Goal: Ask a question

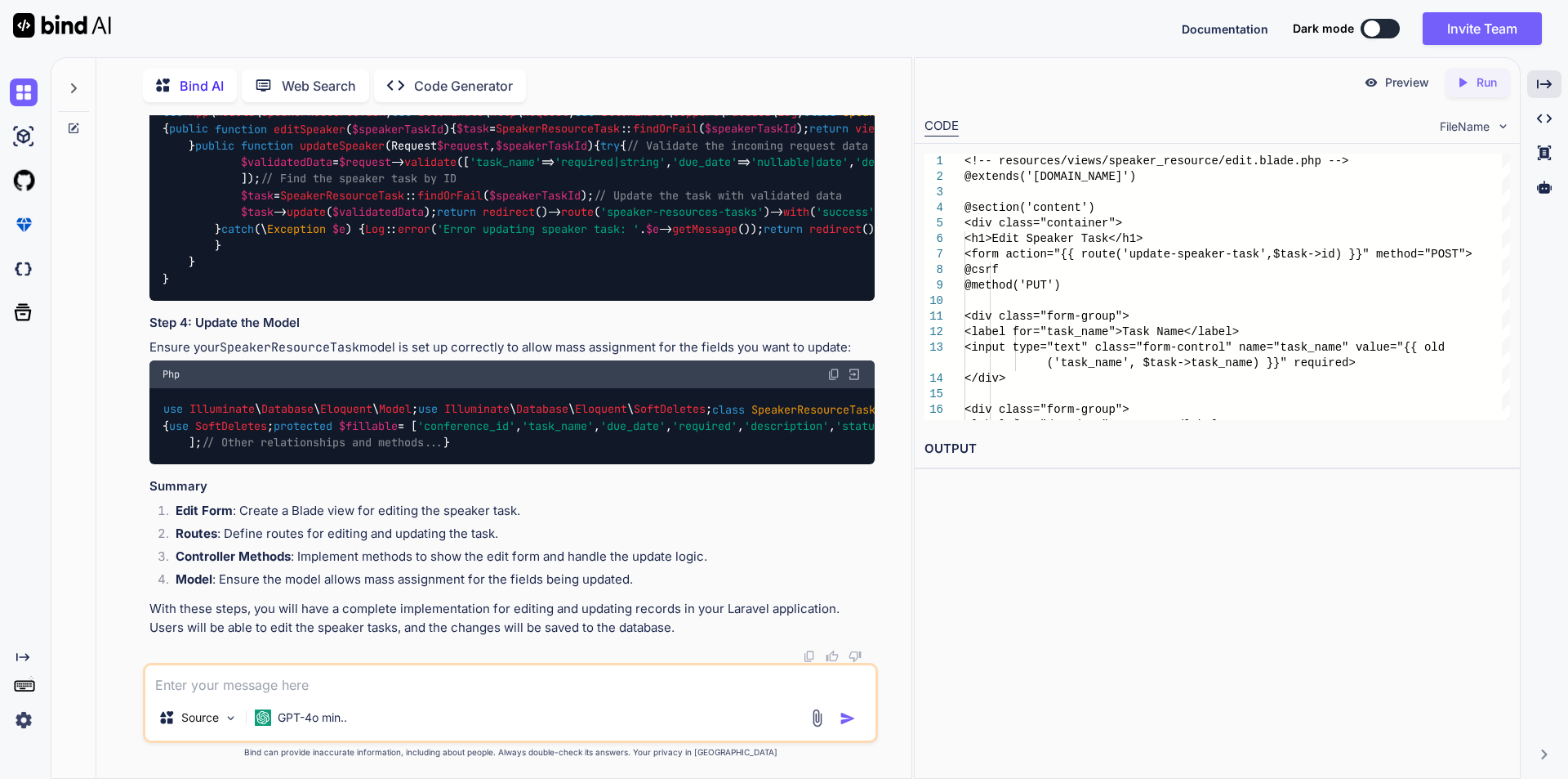
scroll to position [25557, 0]
click at [329, 686] on textarea at bounding box center [511, 679] width 730 height 30
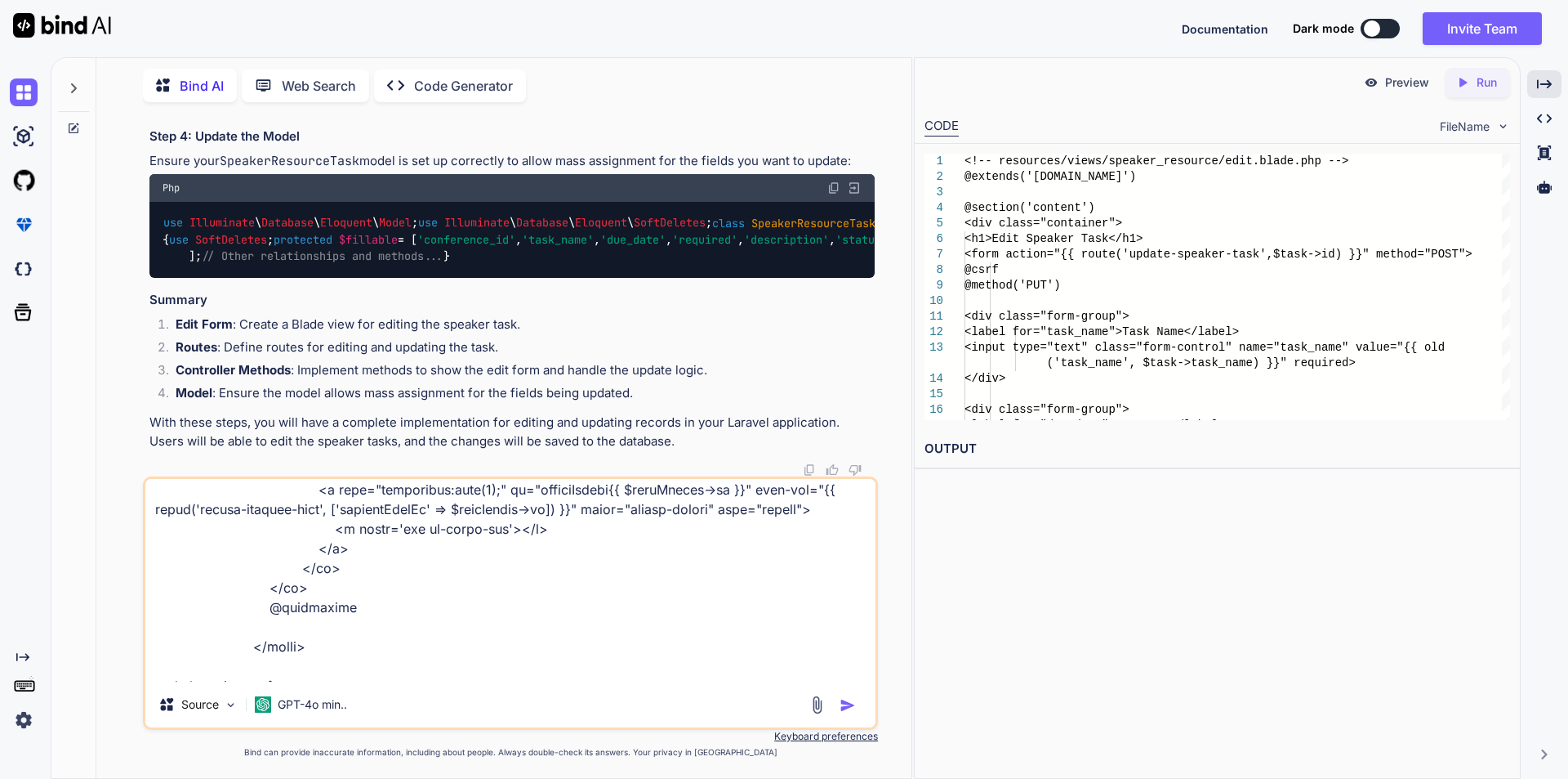
scroll to position [533, 0]
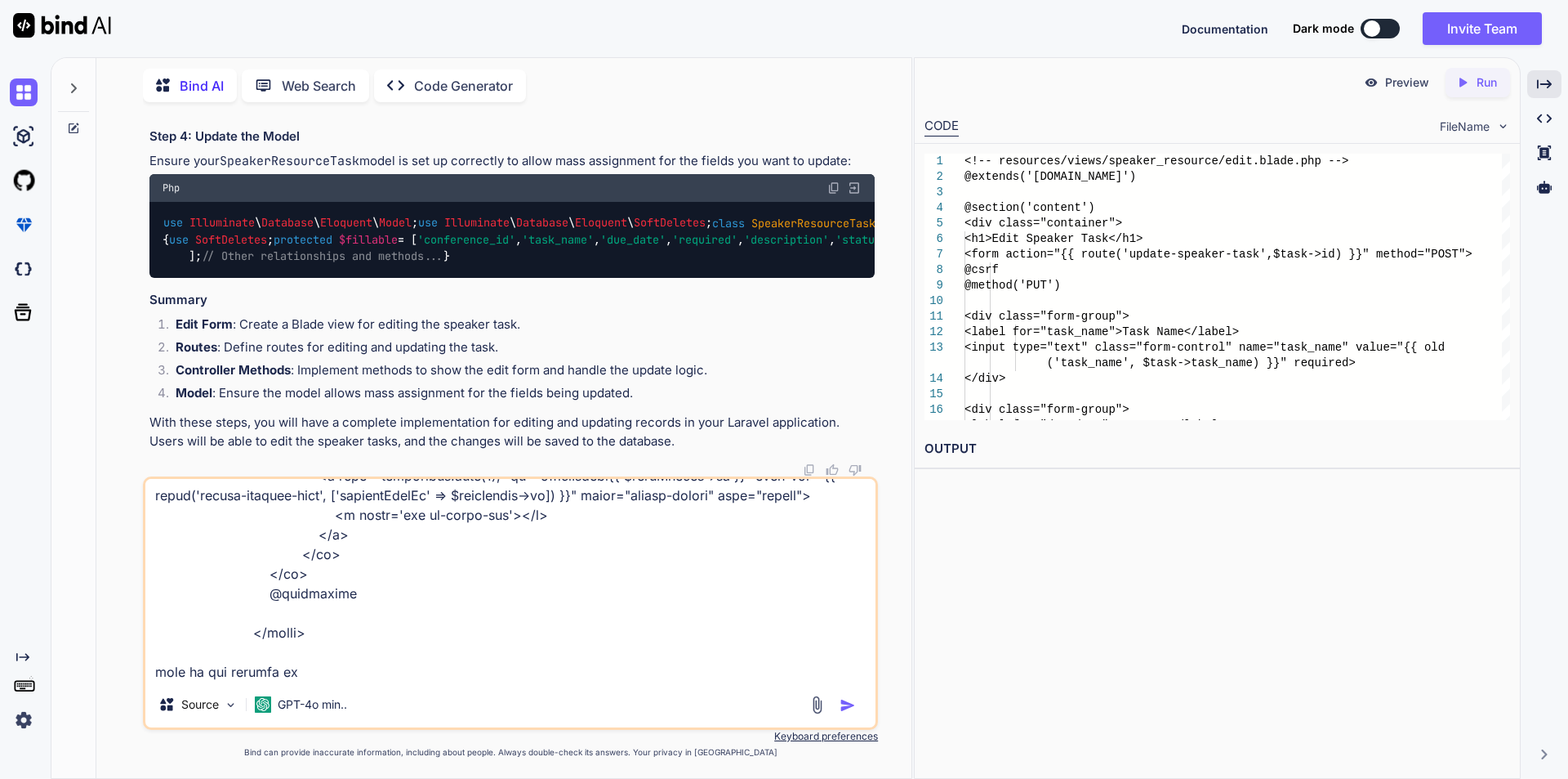
click at [363, 673] on textarea at bounding box center [511, 580] width 730 height 203
paste textarea "<td>3 / 36 speakers completed</td>"
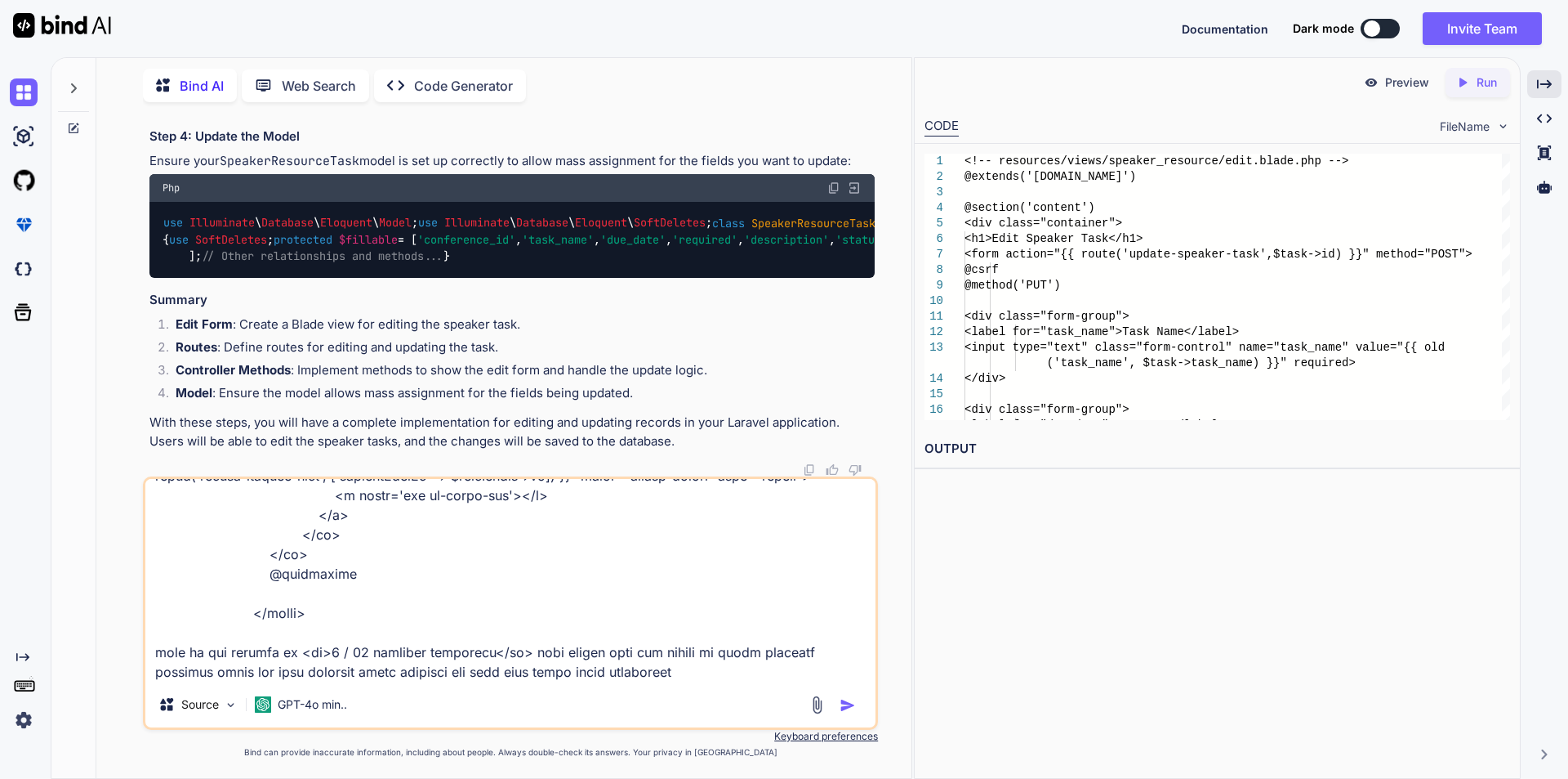
scroll to position [592, 0]
drag, startPoint x: 665, startPoint y: 637, endPoint x: 635, endPoint y: 635, distance: 30.1
click at [665, 637] on textarea at bounding box center [511, 580] width 730 height 203
click at [604, 636] on textarea at bounding box center [511, 580] width 730 height 203
click at [598, 636] on textarea at bounding box center [511, 580] width 730 height 203
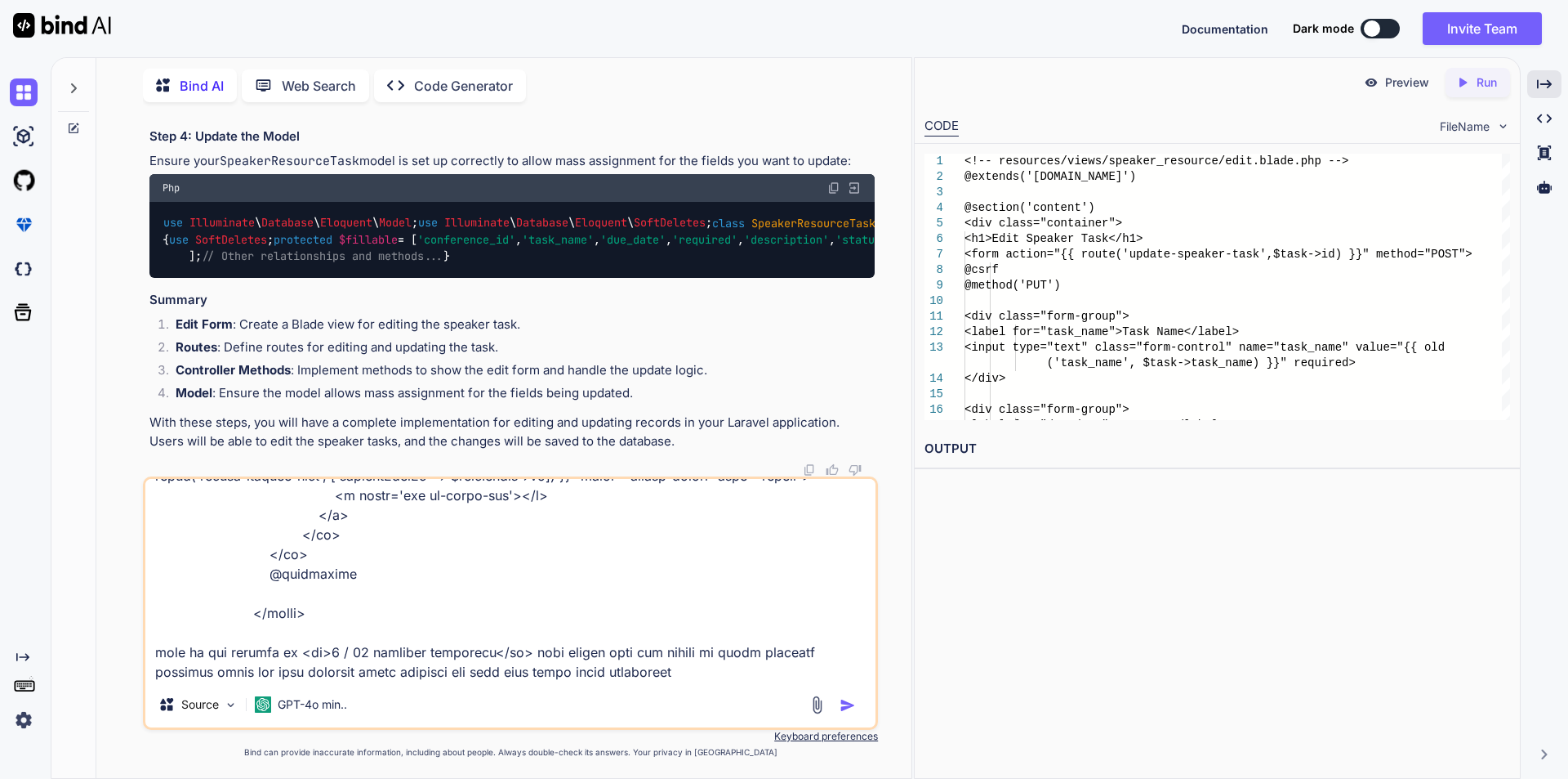
click at [584, 631] on textarea at bounding box center [511, 580] width 730 height 203
click at [241, 662] on textarea at bounding box center [511, 580] width 730 height 203
paste textarea "<div class="listing-table"> <div class="row"> <div class="col-md-12"> <div clas…"
type textarea "<tbody> @foreach ($taskDetails as $taskDetail) <tr> <td>{{ $taskDetail->task_na…"
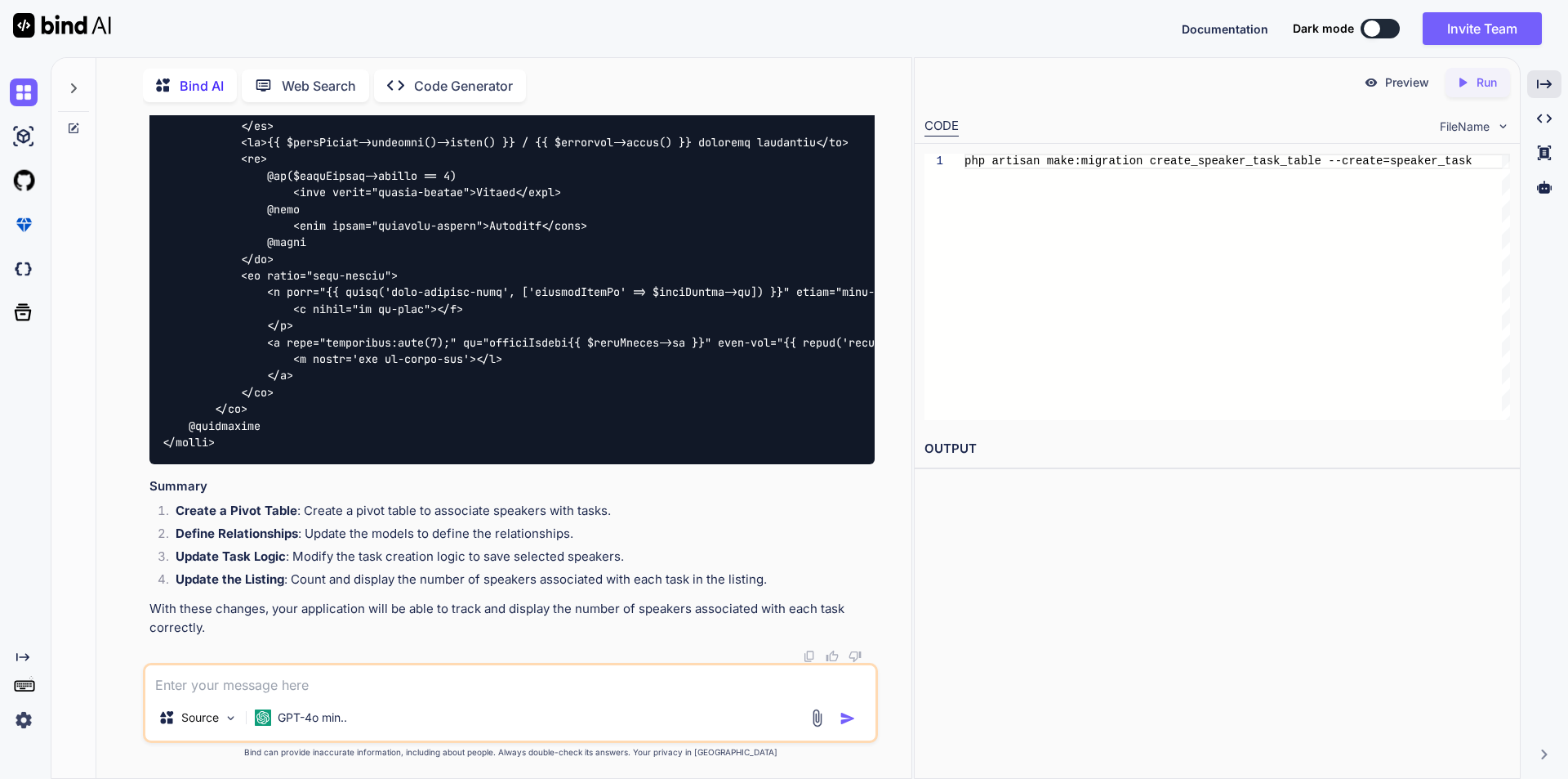
scroll to position [28820, 0]
click at [385, 675] on textarea at bounding box center [511, 679] width 730 height 30
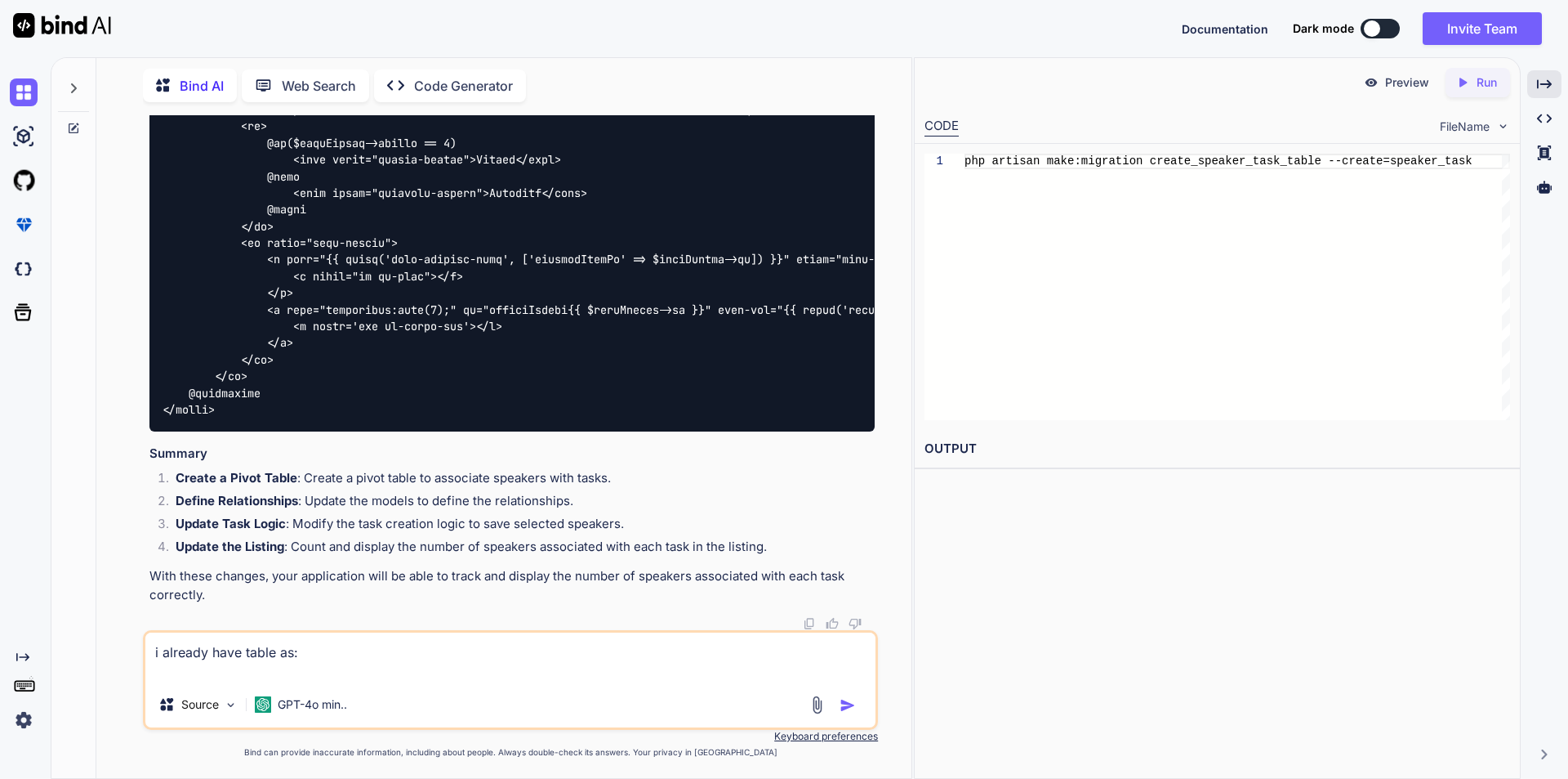
paste textarea "public function up(): void { Schema::connection('mysql_admin')->create( 'speake…"
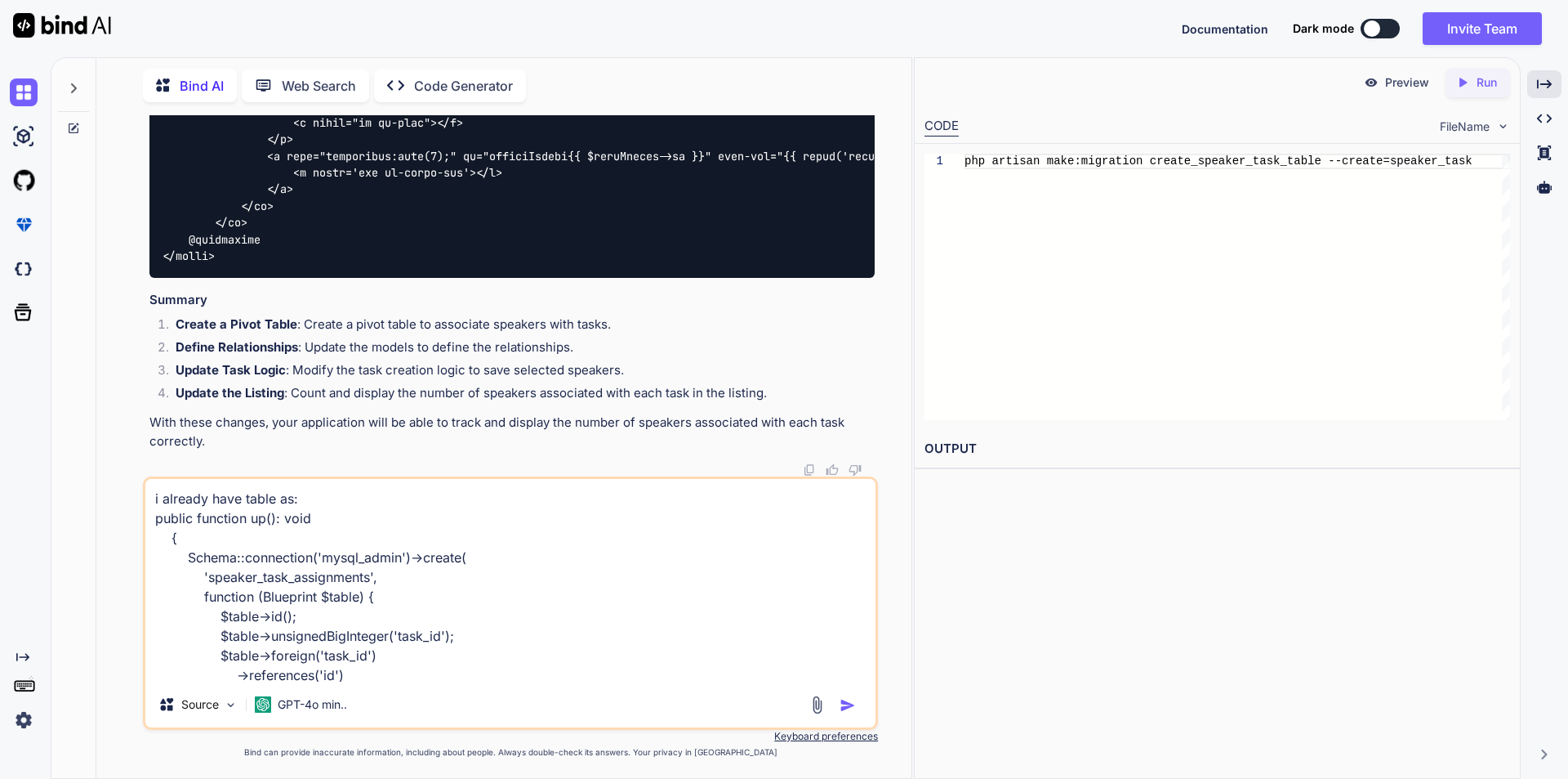
scroll to position [178, 0]
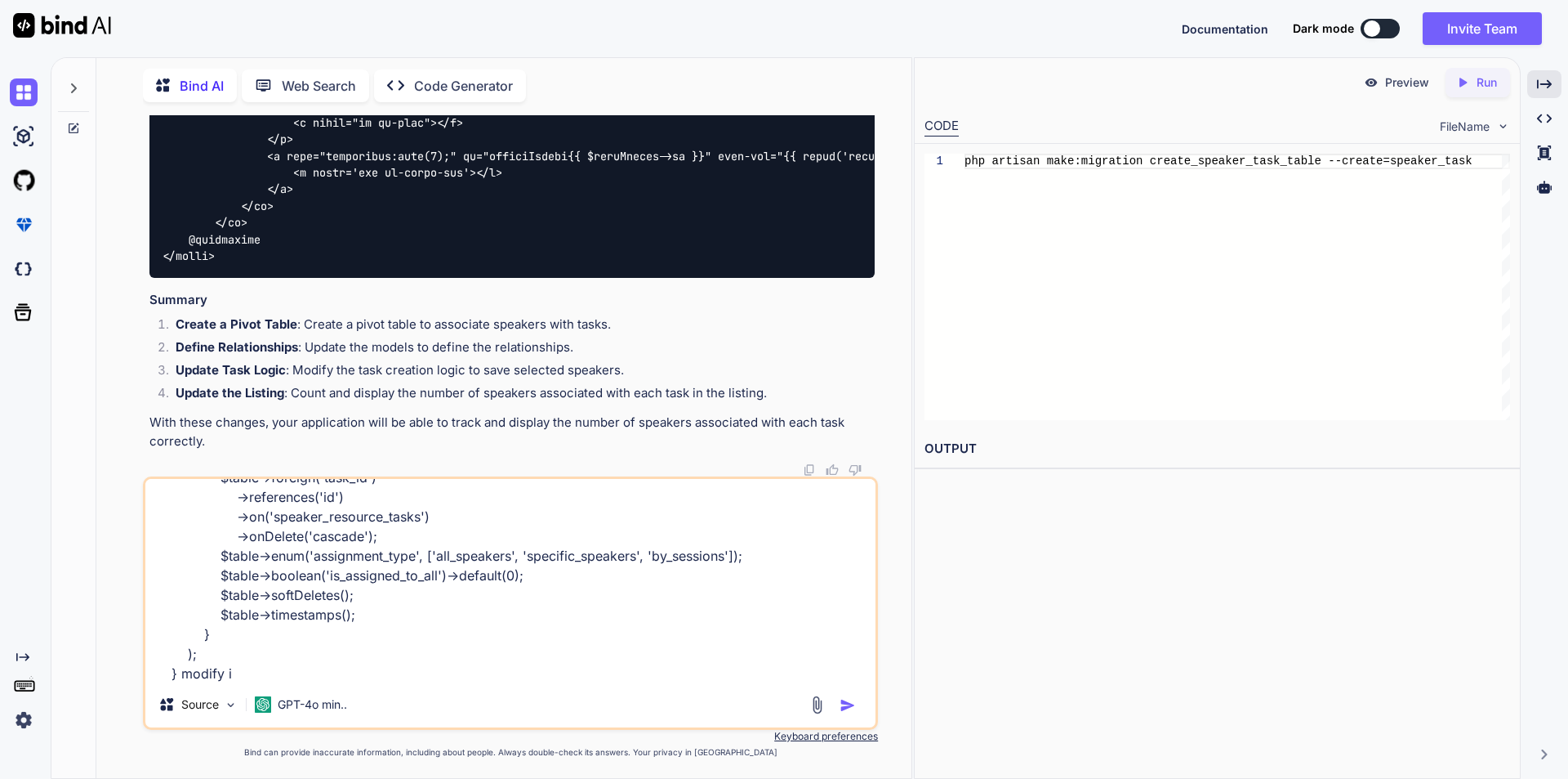
type textarea "i already have table as: public function up(): void { Schema::connection('mysql…"
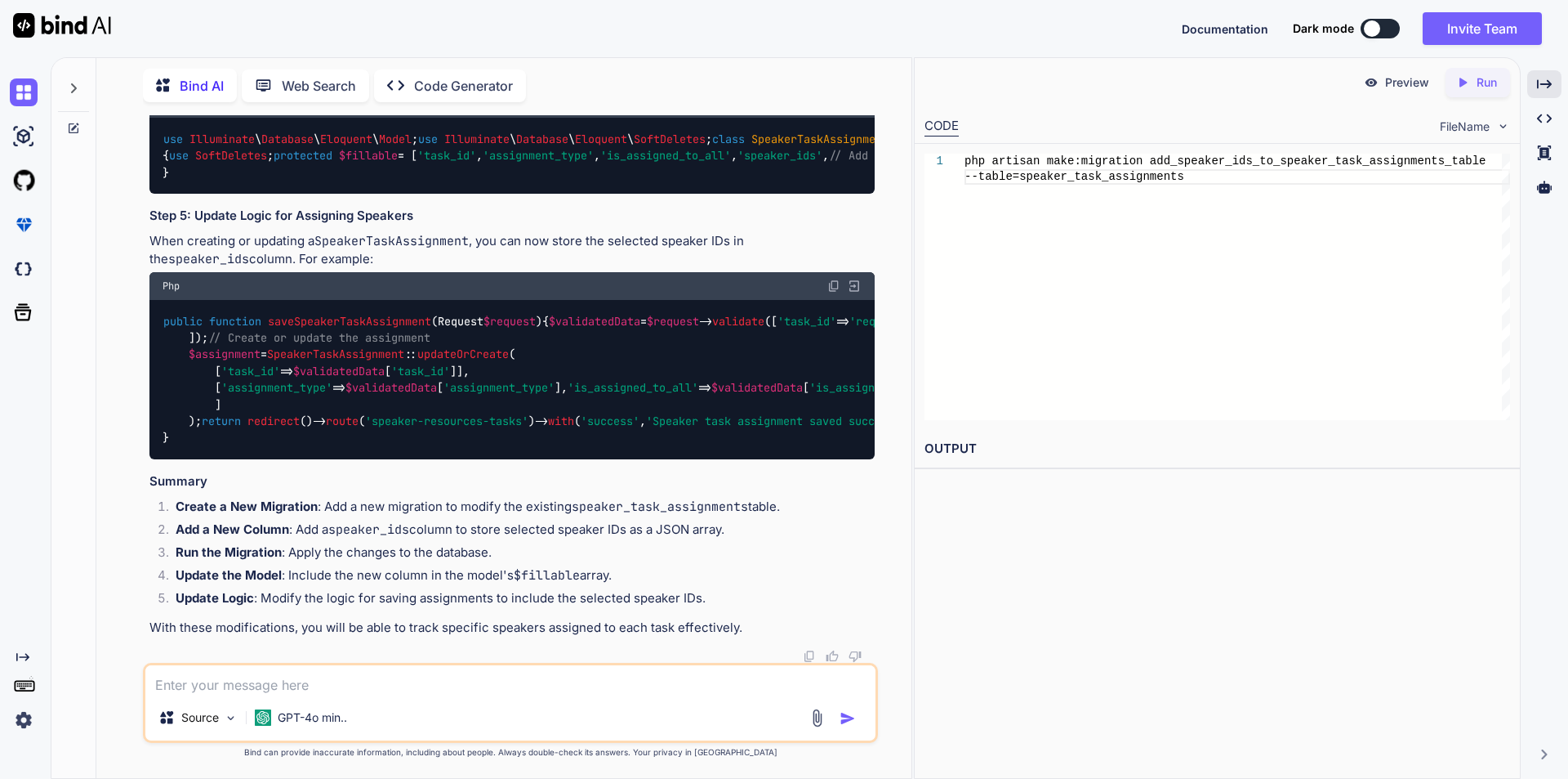
scroll to position [29619, 0]
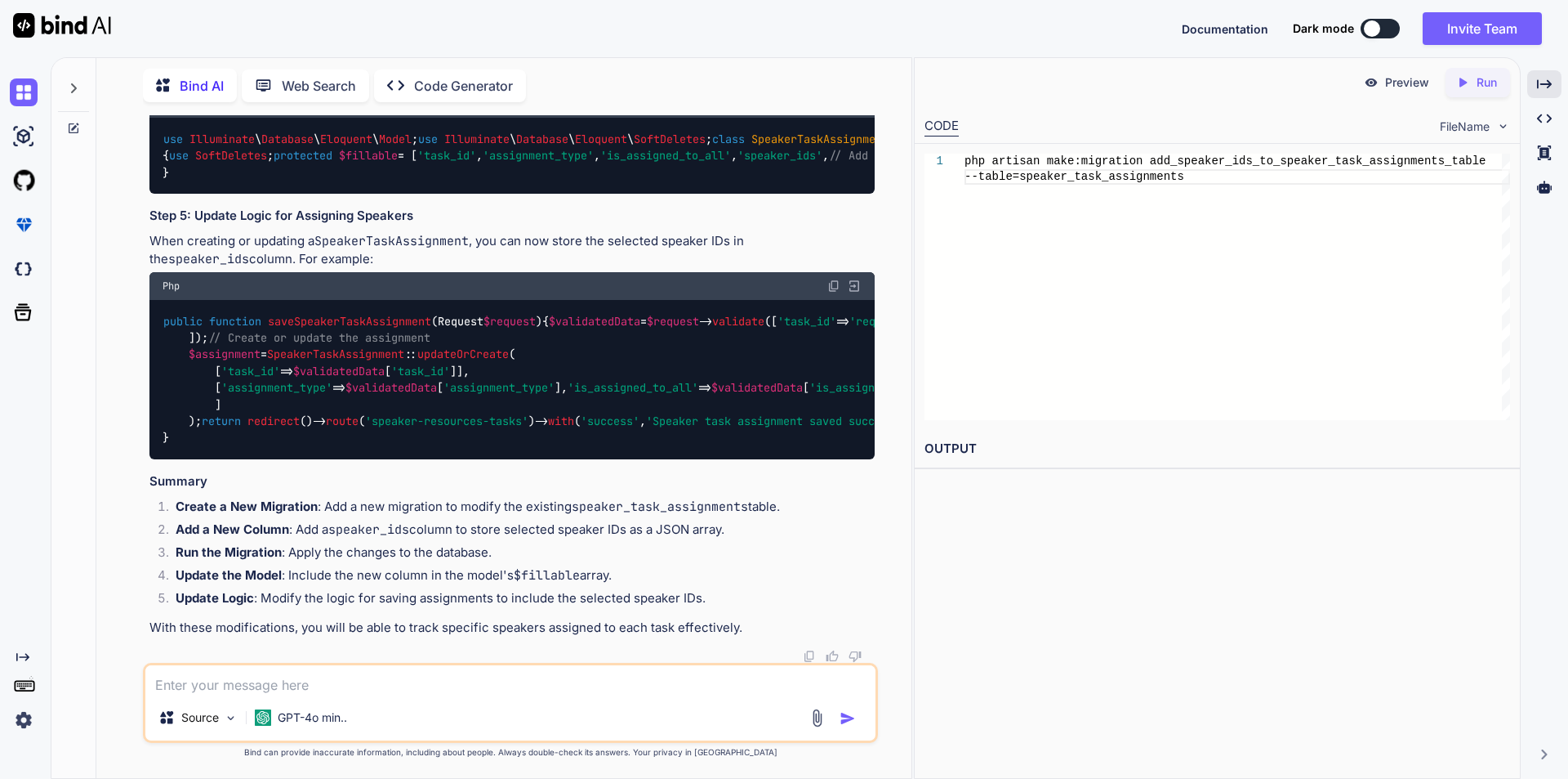
drag, startPoint x: 213, startPoint y: 372, endPoint x: 235, endPoint y: 416, distance: 49.2
copy code "Schema :: connection ( 'mysql_admin' )-> table ( 'speaker_task_assignments' , f…"
drag, startPoint x: 216, startPoint y: 507, endPoint x: 237, endPoint y: 548, distance: 46.1
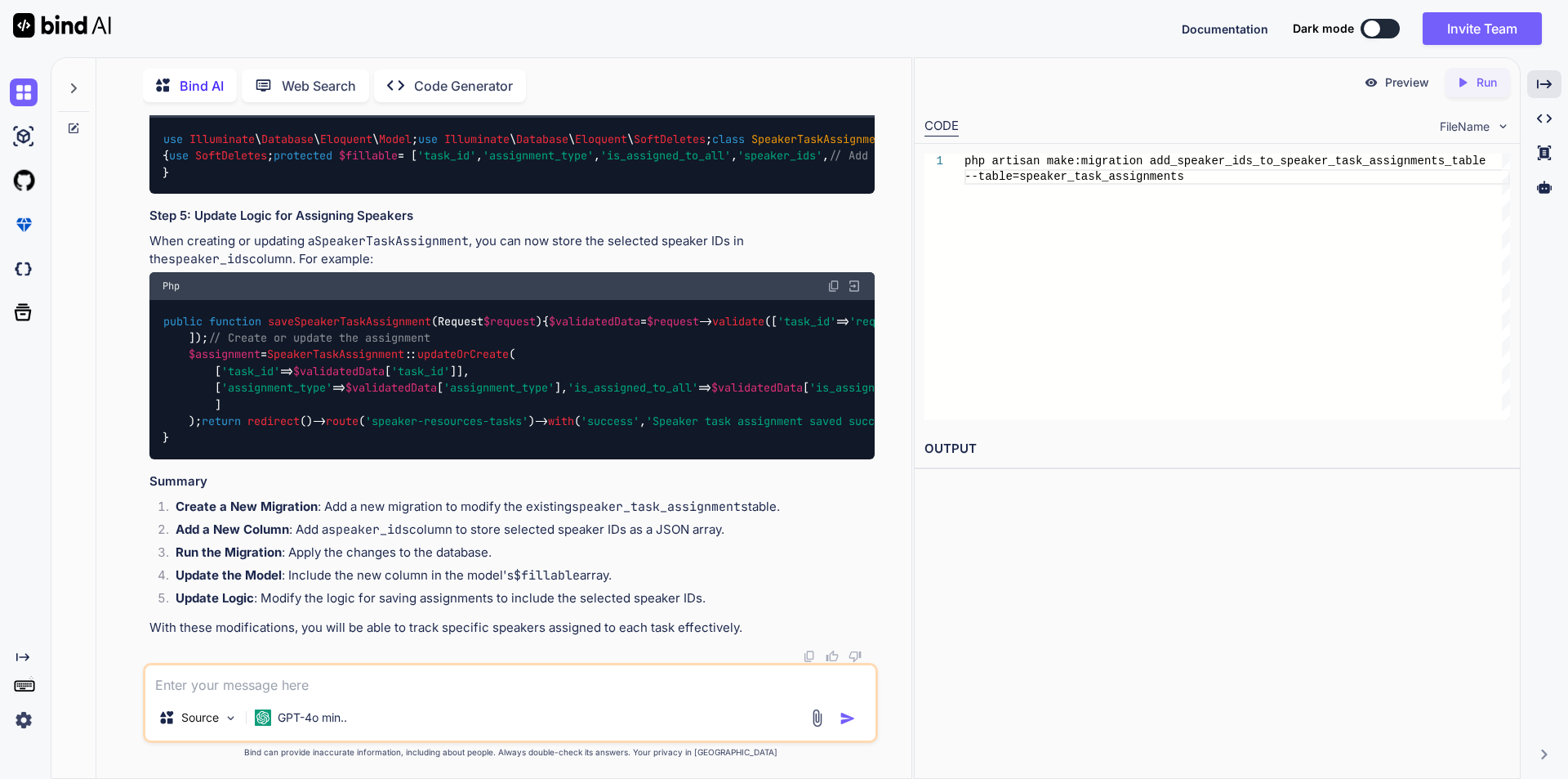
copy code "Schema :: connection ( 'mysql_admin' )-> table ( 'speaker_task_assignments' , f…"
drag, startPoint x: 217, startPoint y: 469, endPoint x: 300, endPoint y: 472, distance: 83.1
click at [738, 163] on span "'speaker_ids'" at bounding box center [781, 156] width 85 height 14
copy span "'speaker_ids'"
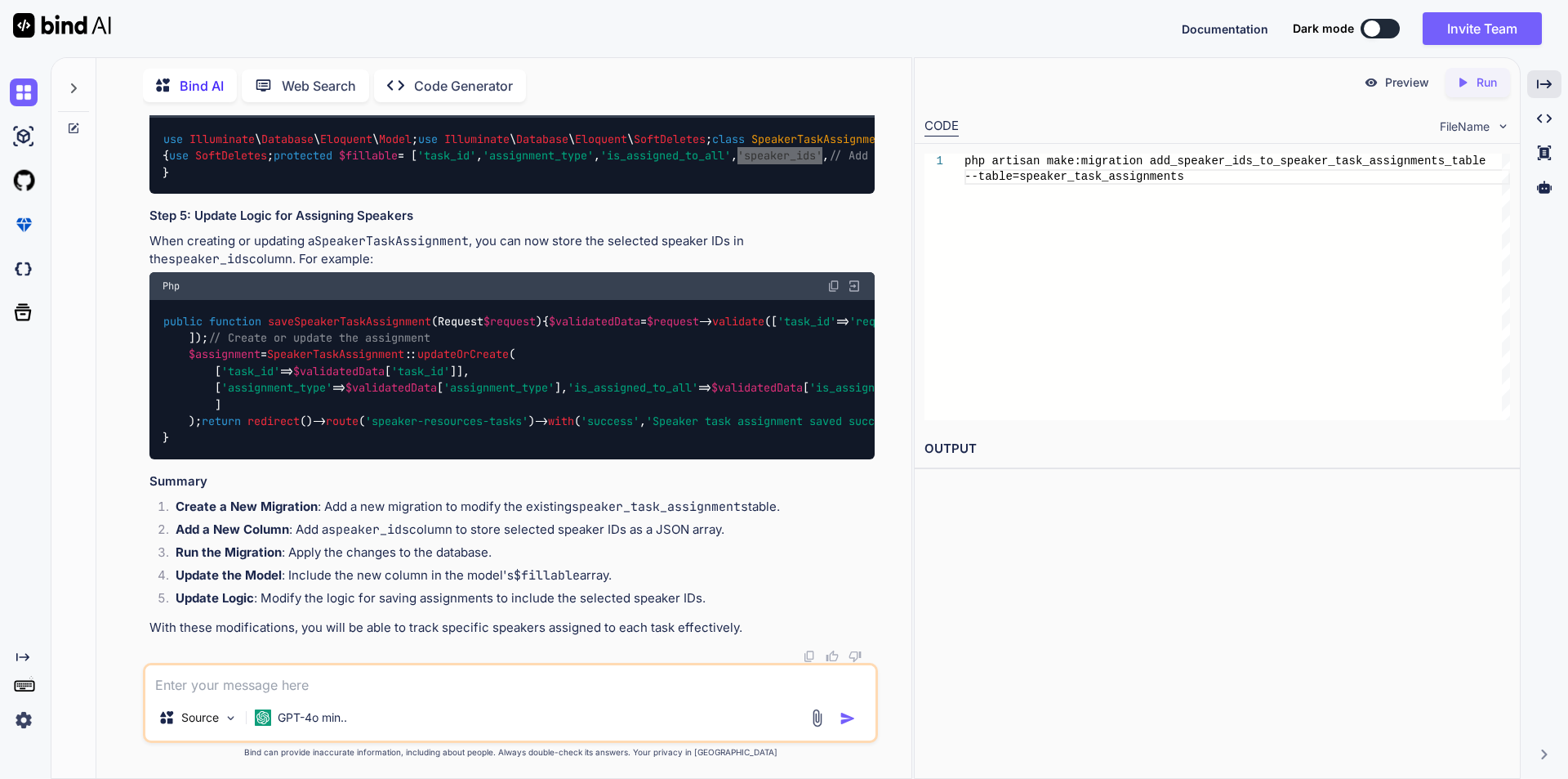
scroll to position [30931, 0]
click at [287, 688] on textarea at bounding box center [511, 679] width 730 height 30
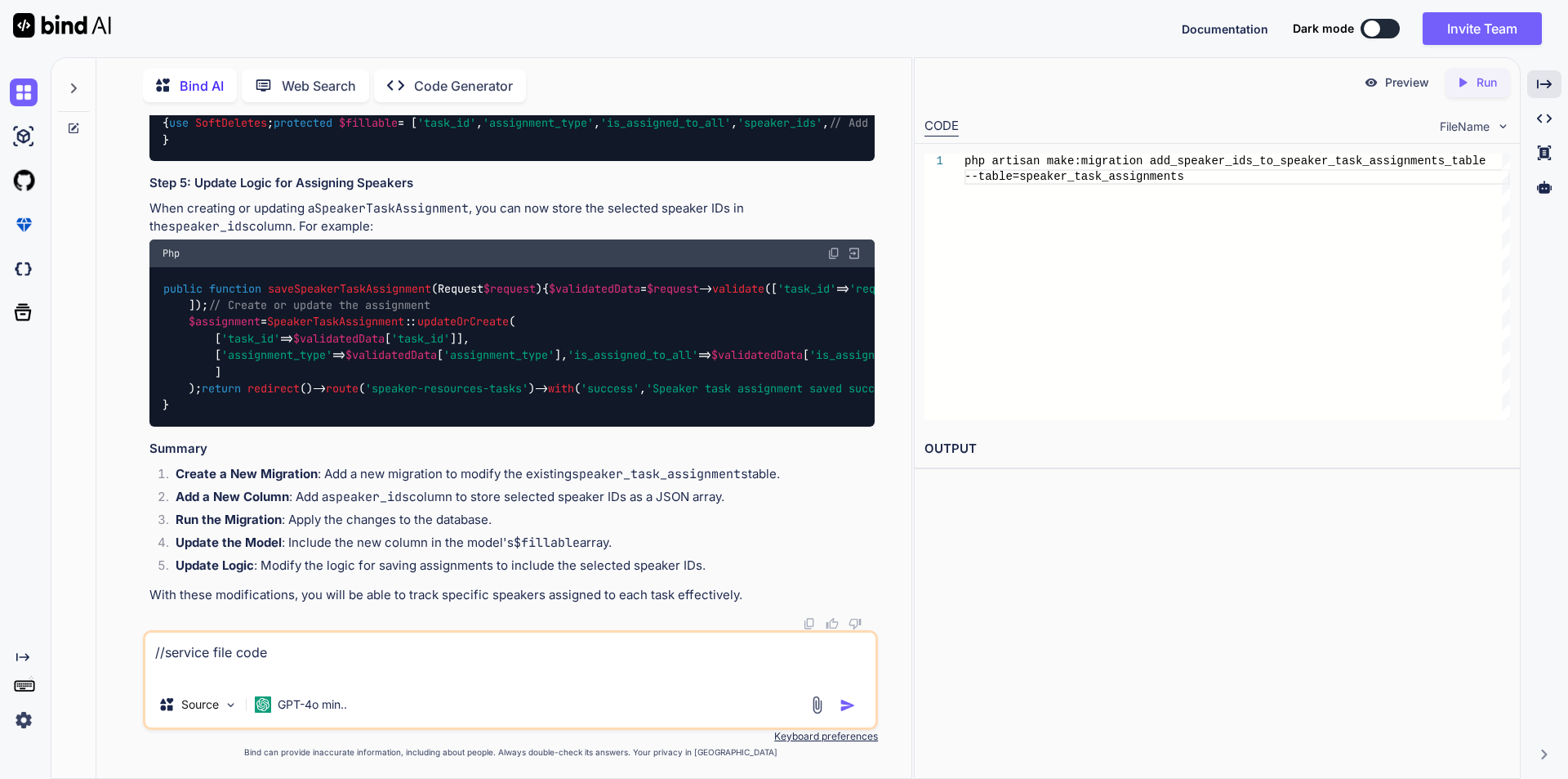
paste textarea "public function storeSpeakerTask(array $validatedData) { // Get the current con…"
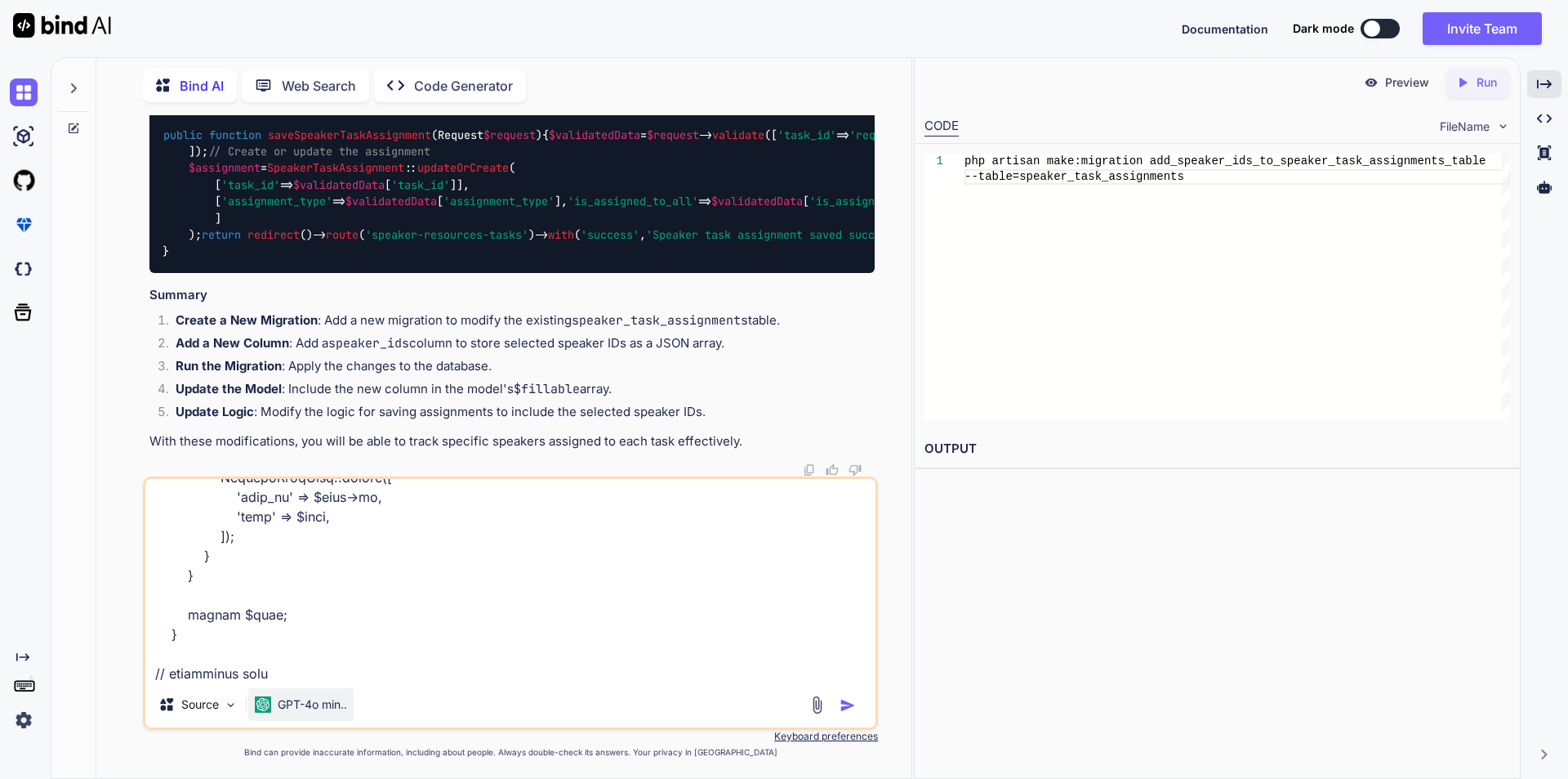
scroll to position [1278, 0]
click at [217, 675] on textarea at bounding box center [511, 580] width 730 height 203
paste textarea "public function saveSpeakerTask(Request $request) { try { // Validate form data…"
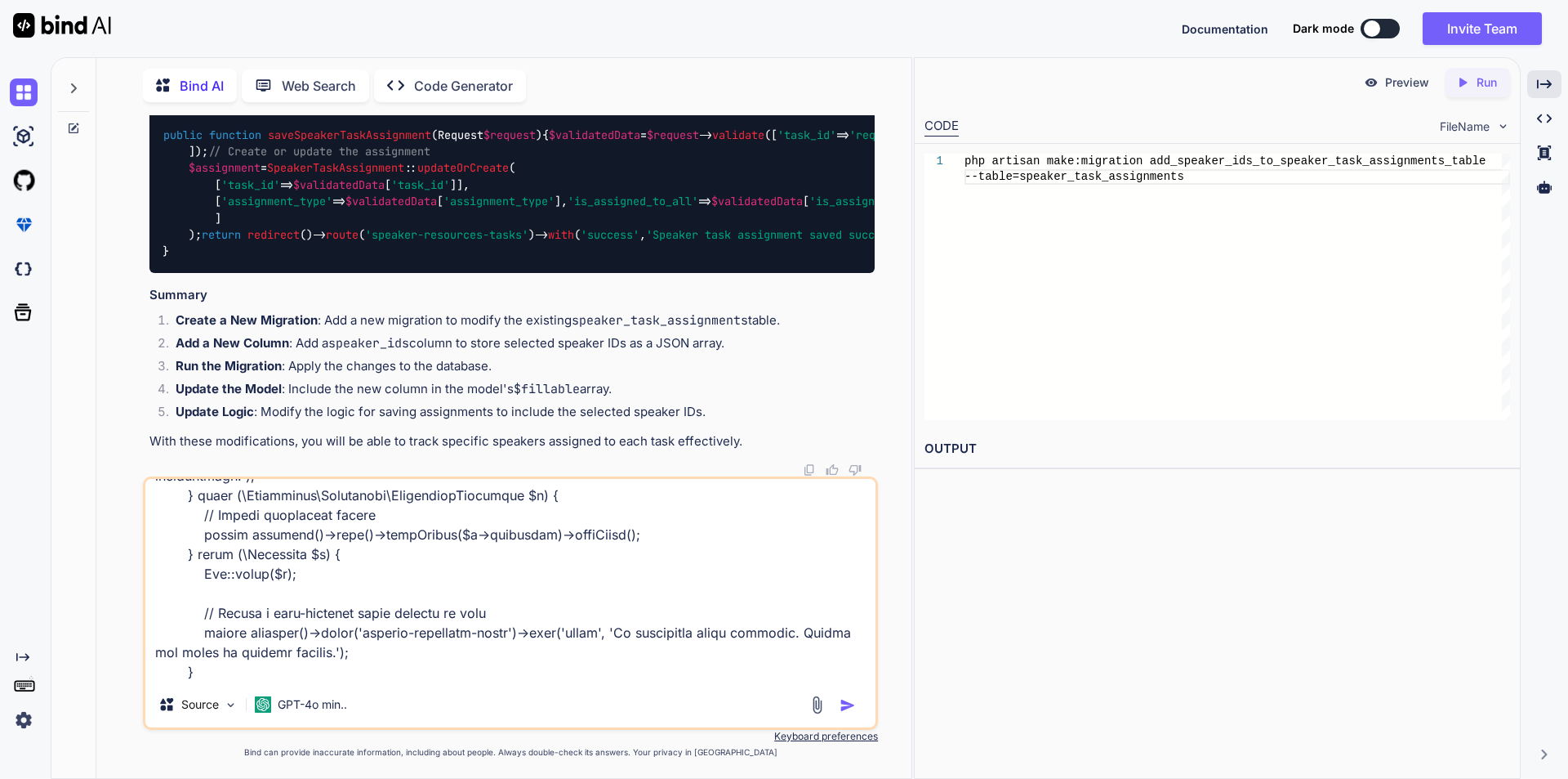
scroll to position [2217, 0]
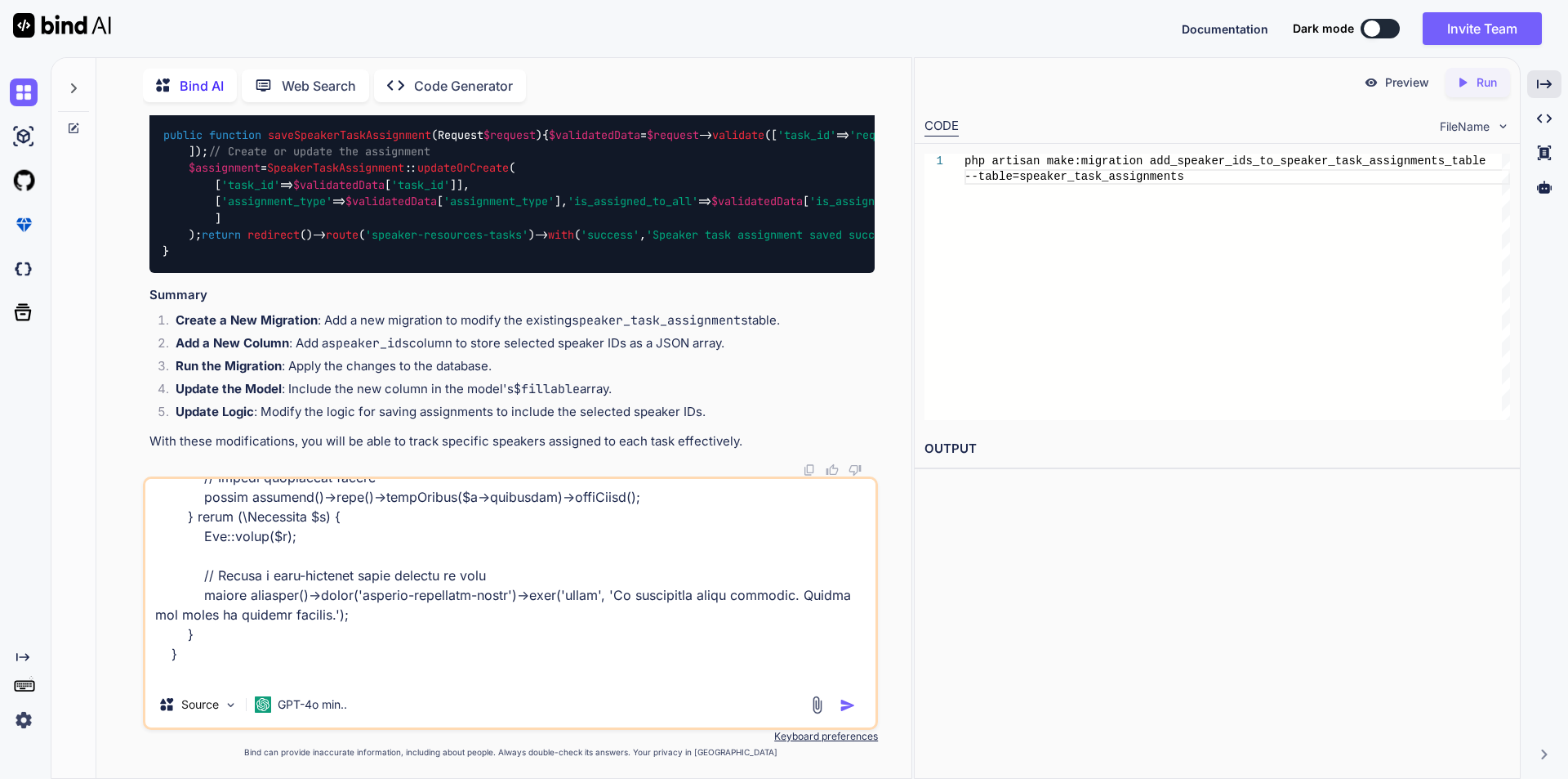
type textarea "//service file code public function storeSpeakerTask(array $validatedData) { //…"
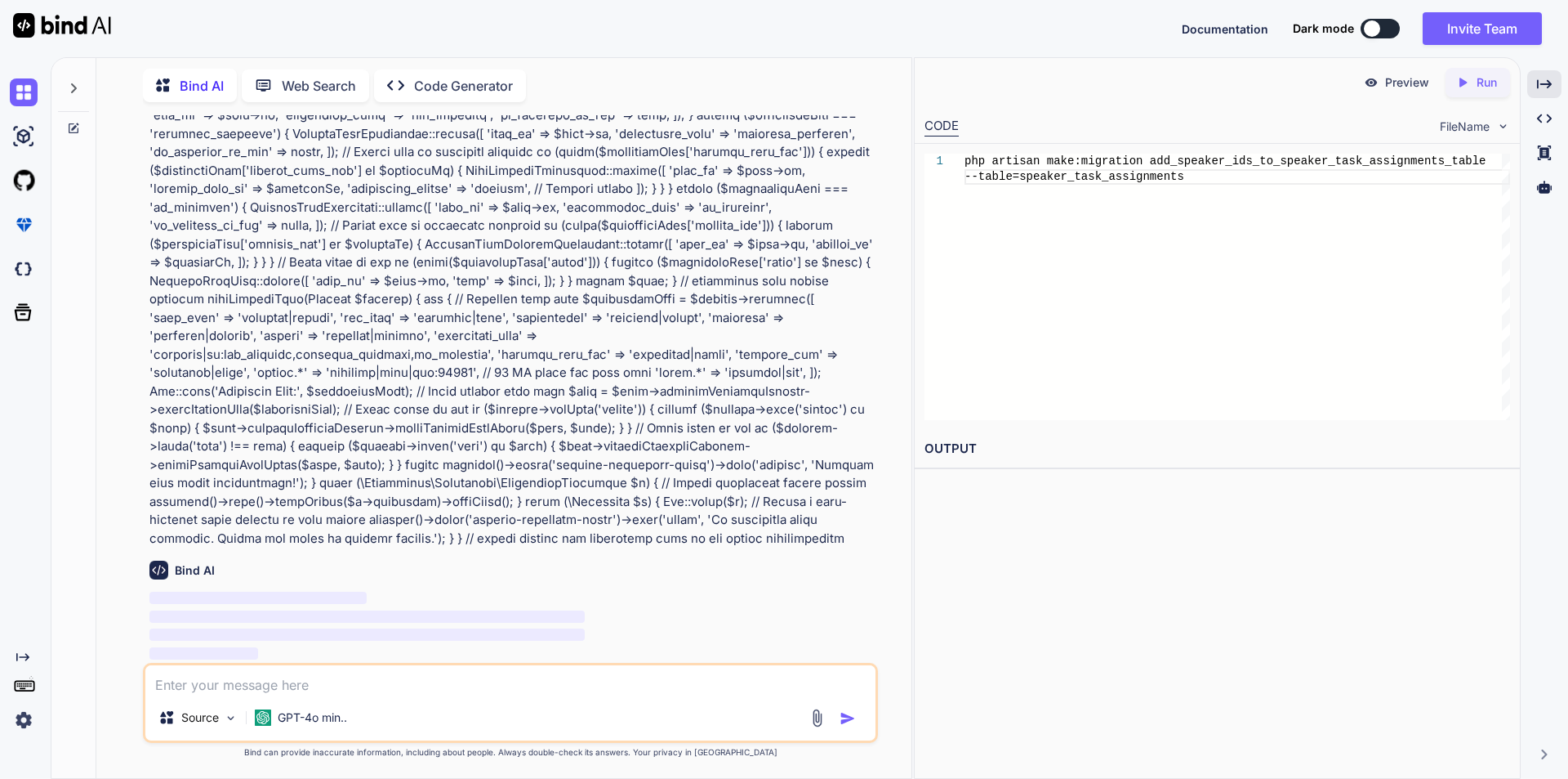
scroll to position [31619, 0]
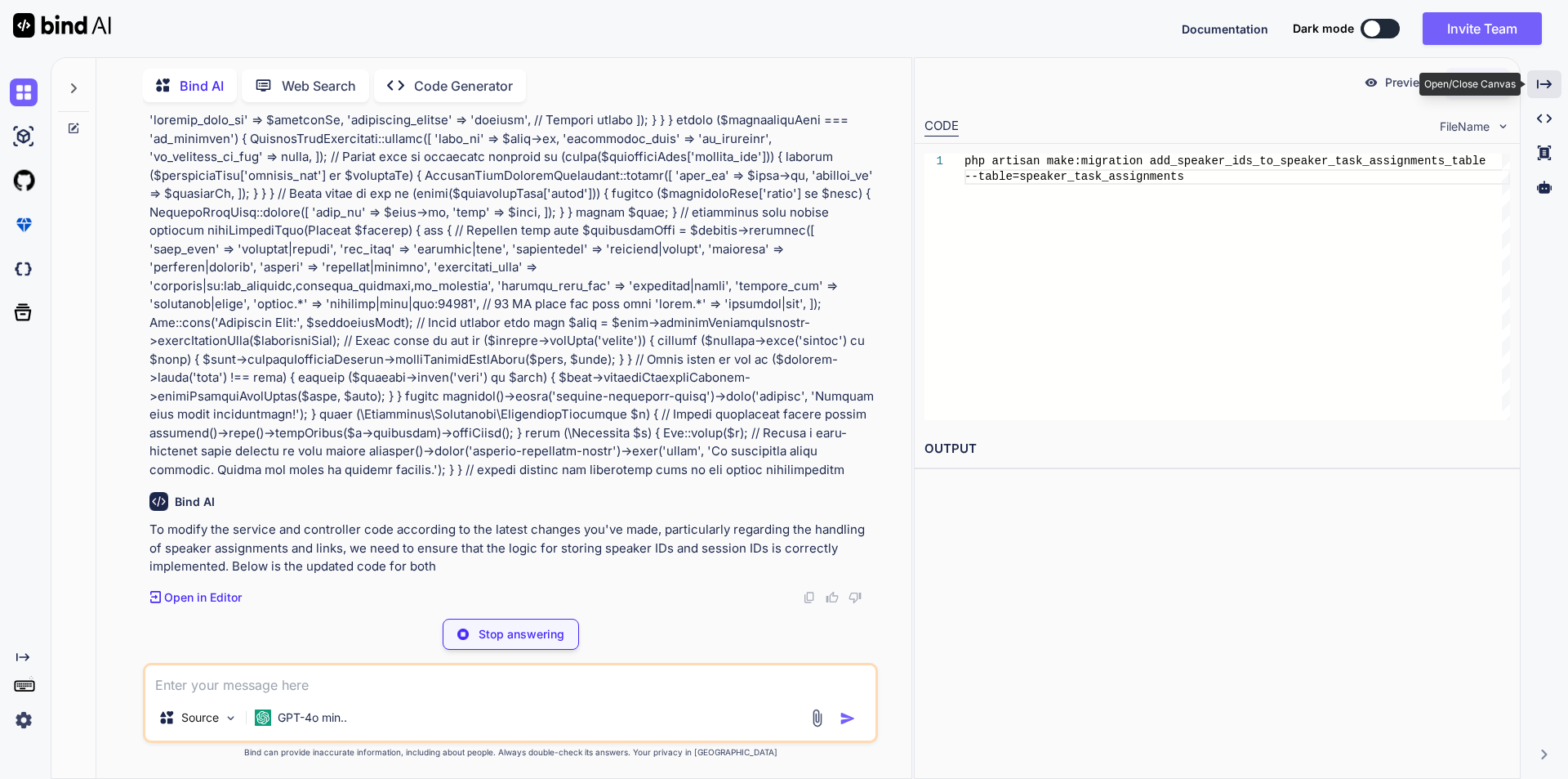
click at [1537, 88] on icon "Created with Pixso." at bounding box center [1544, 83] width 14 height 14
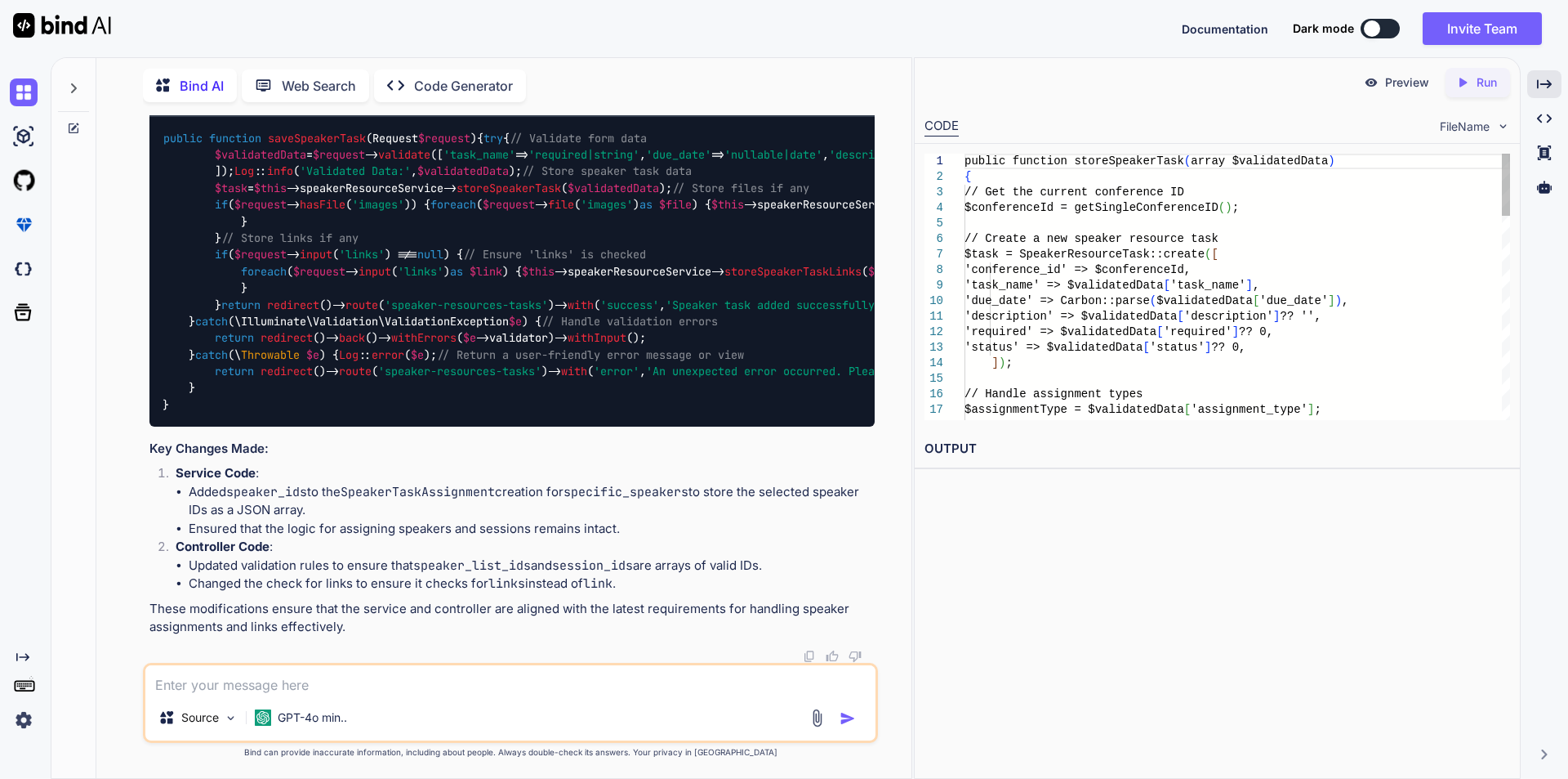
scroll to position [32647, 0]
click at [1542, 92] on div "Created with Pixso." at bounding box center [1544, 84] width 34 height 28
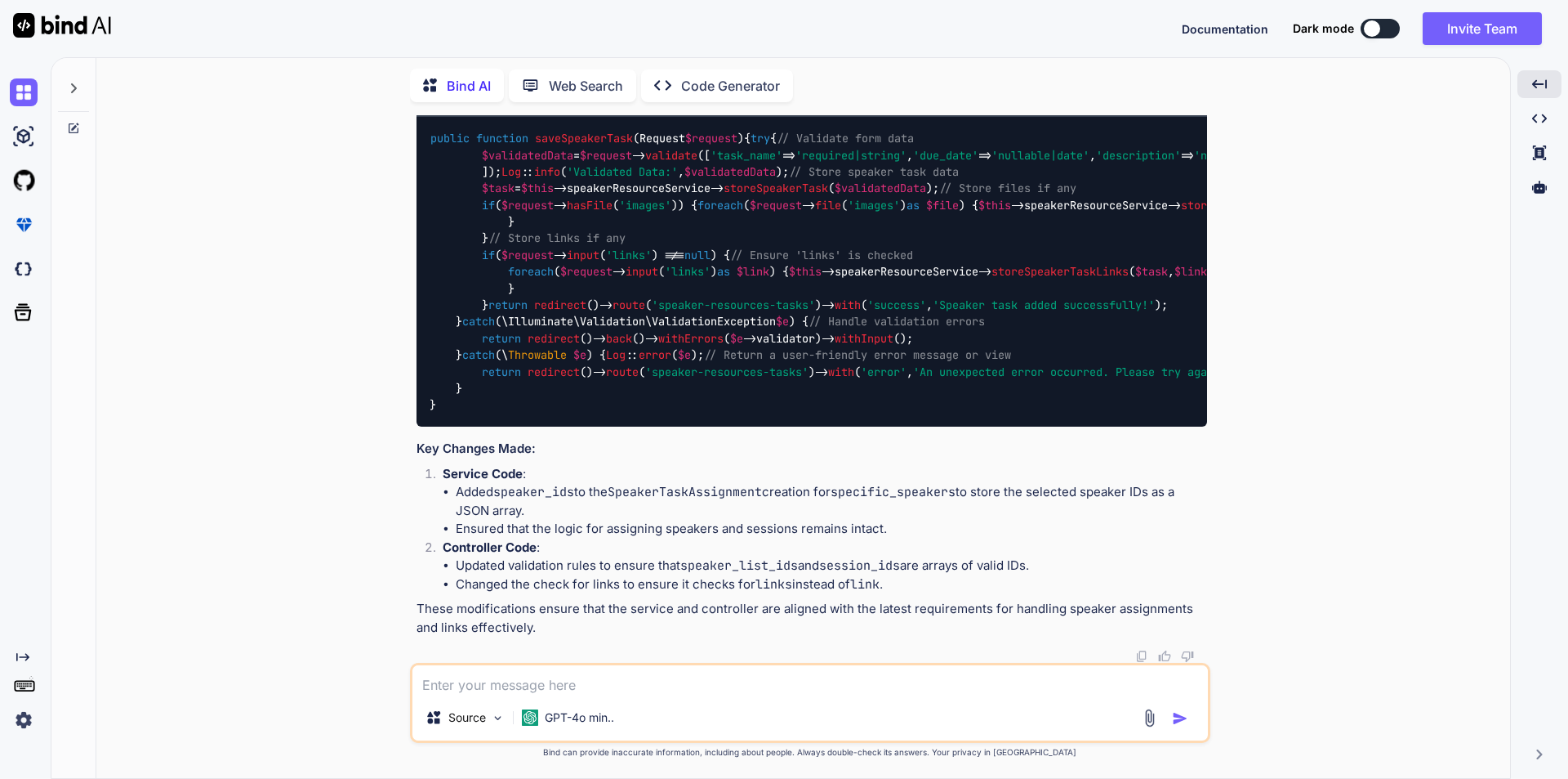
scroll to position [31368, 0]
click at [1165, 110] on img at bounding box center [1166, 102] width 13 height 13
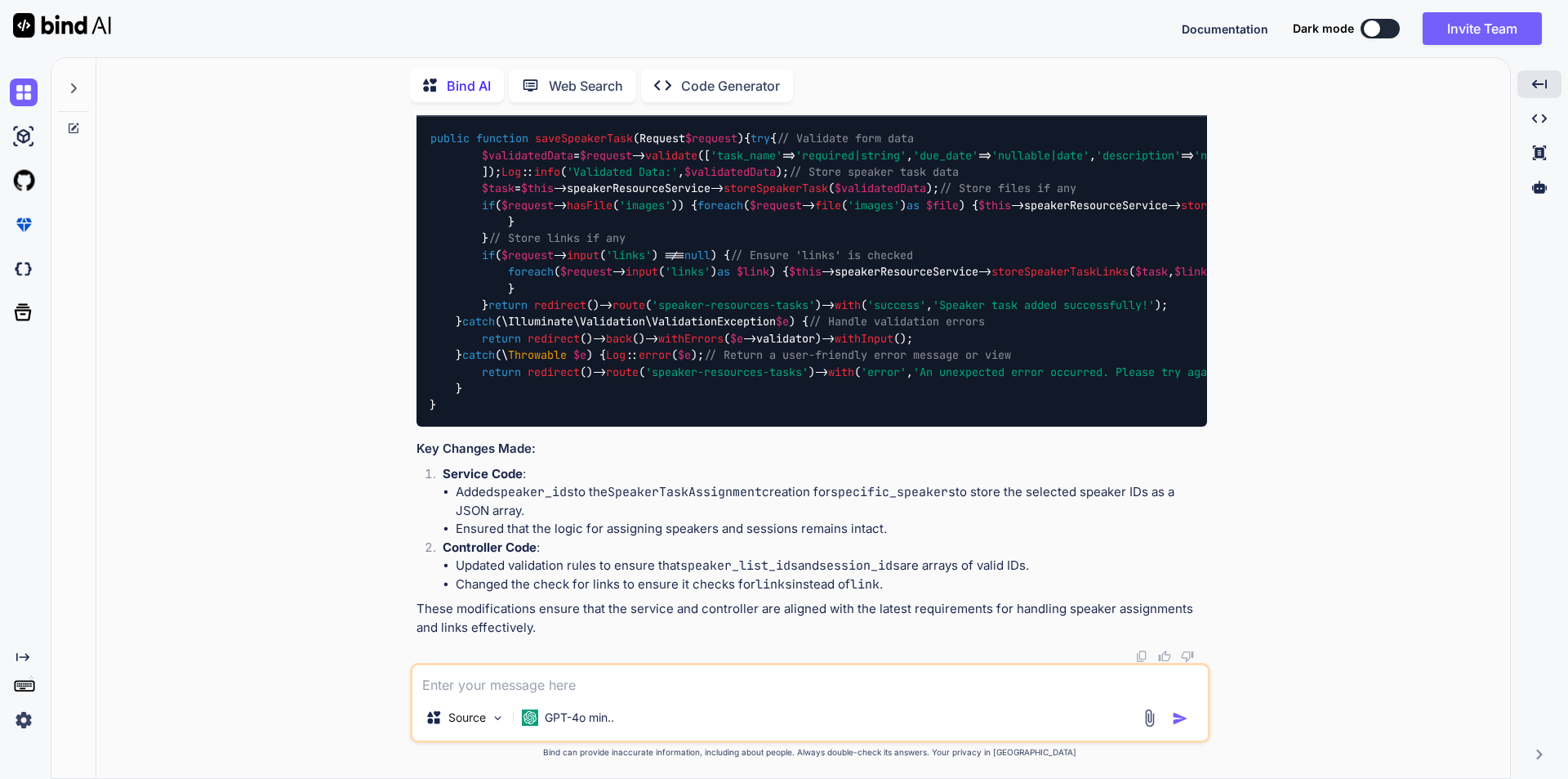
click at [601, 680] on textarea at bounding box center [810, 679] width 796 height 30
type textarea "i"
type textarea "speaker_ids are not inserting in table, it is going null only"
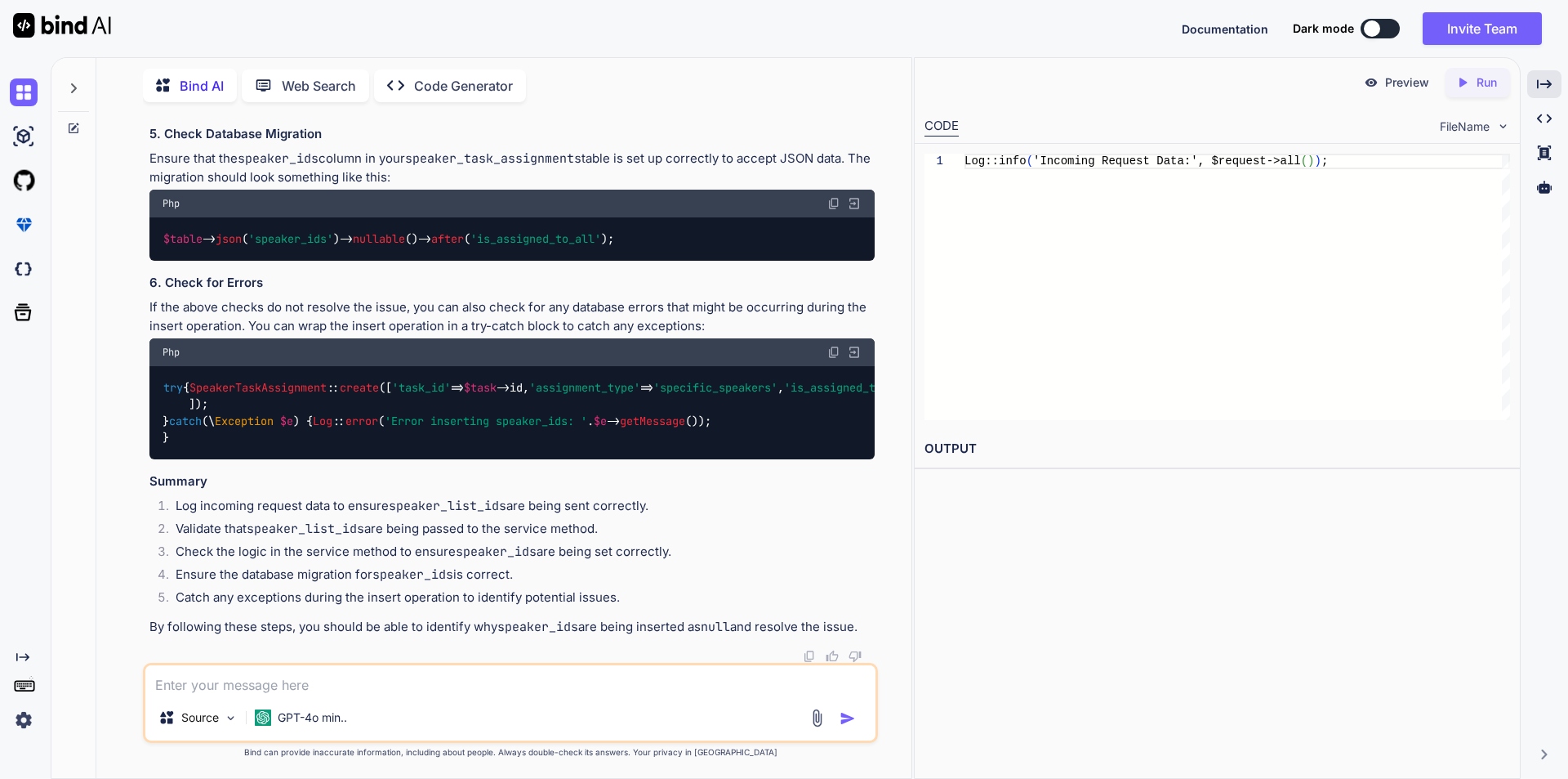
scroll to position [34724, 0]
